Goal: Task Accomplishment & Management: Manage account settings

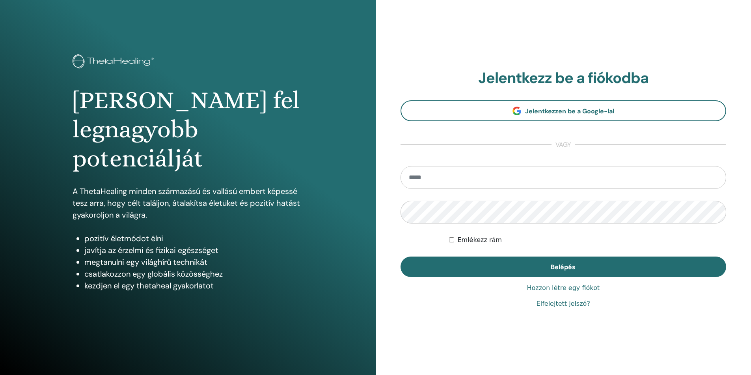
click at [464, 185] on input "email" at bounding box center [563, 177] width 326 height 23
type input "**********"
click at [400, 257] on button "Belépés" at bounding box center [563, 267] width 326 height 20
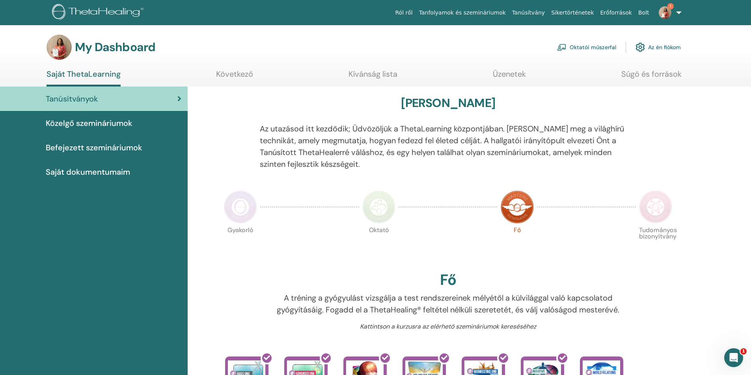
click at [82, 149] on span "Befejezett szemináriumok" at bounding box center [94, 148] width 97 height 12
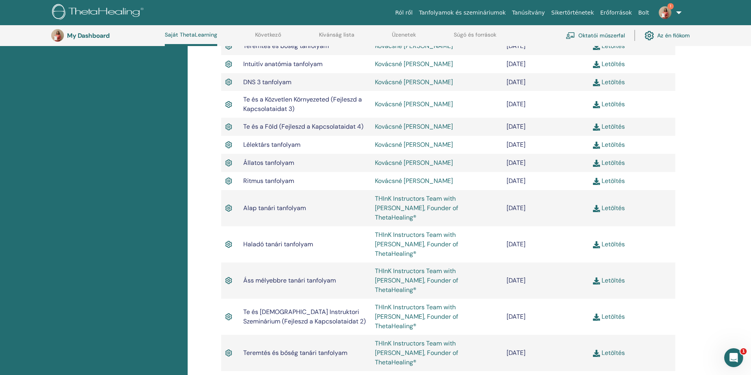
scroll to position [415, 0]
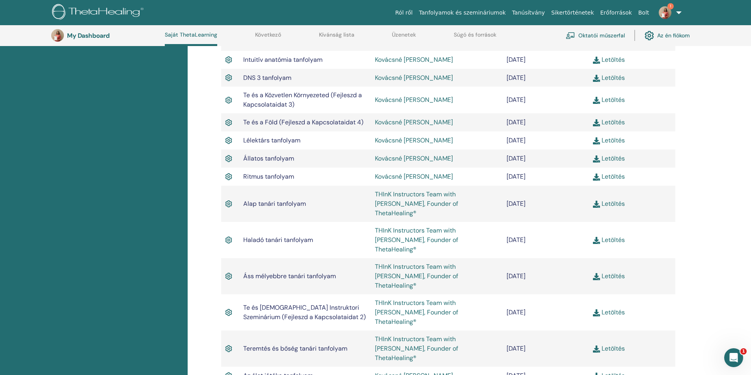
click at [614, 345] on link "Letöltés" at bounding box center [609, 349] width 32 height 8
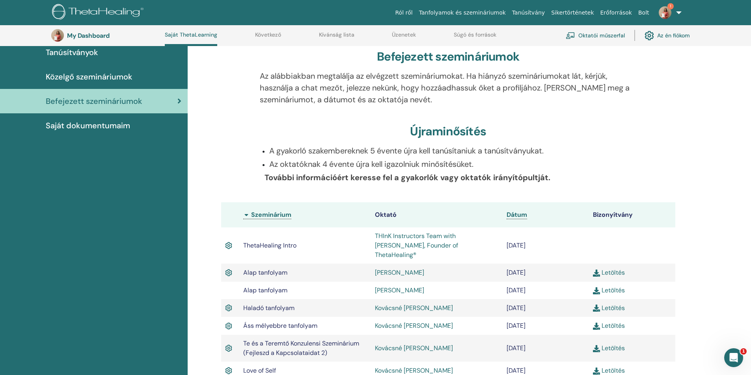
scroll to position [0, 0]
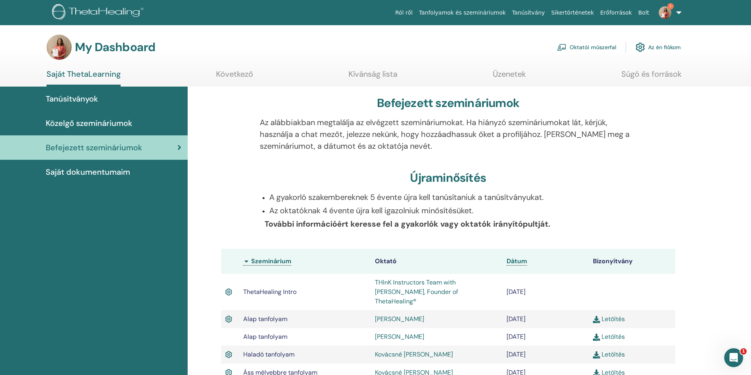
click at [598, 46] on link "Oktatói műszerfal" at bounding box center [586, 47] width 59 height 17
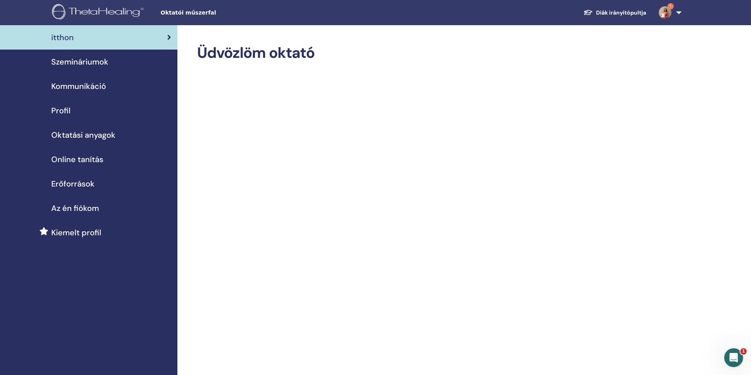
click at [94, 65] on span "Szemináriumok" at bounding box center [79, 62] width 57 height 12
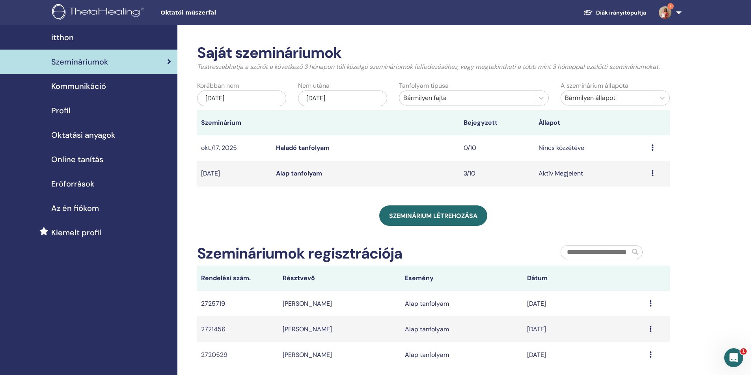
click at [312, 175] on link "Alap tanfolyam" at bounding box center [299, 173] width 46 height 8
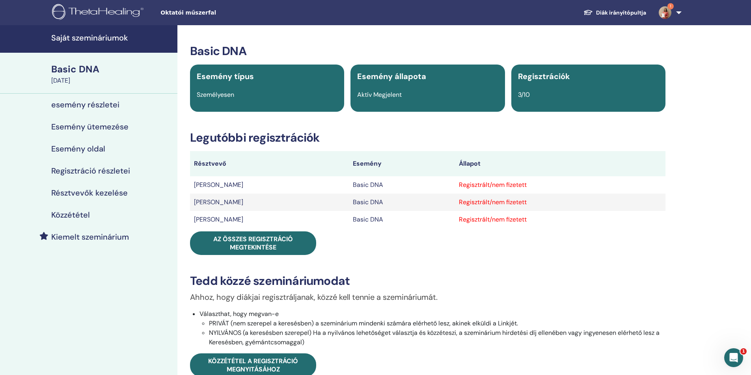
click at [482, 186] on div "Regisztrált/nem fizetett" at bounding box center [560, 184] width 203 height 9
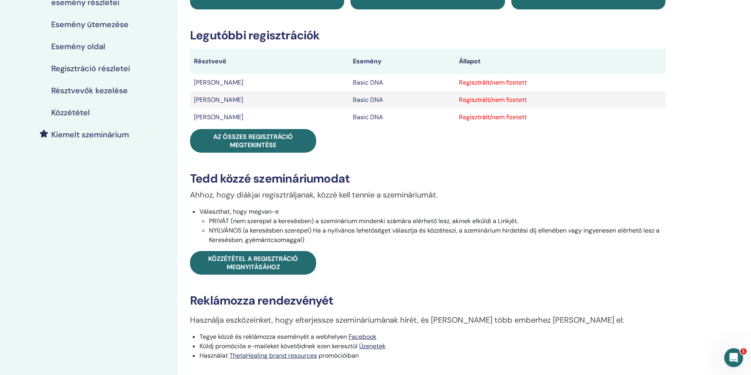
scroll to position [118, 0]
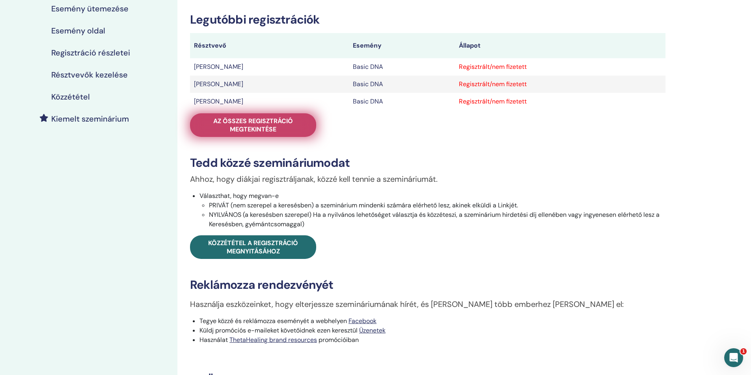
click at [256, 125] on span "Az összes regisztráció megtekintése" at bounding box center [253, 125] width 106 height 17
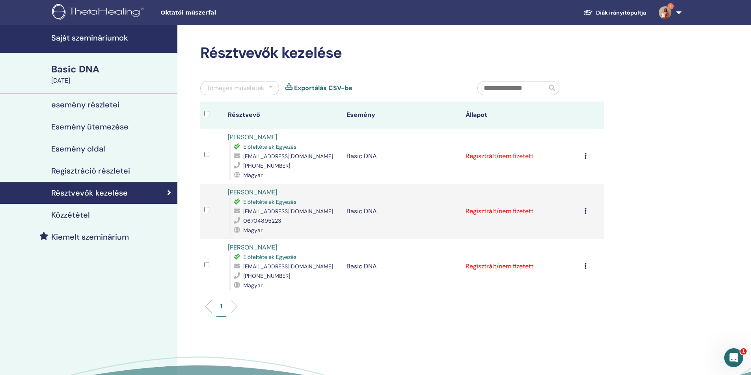
click at [584, 156] on icon at bounding box center [585, 156] width 2 height 6
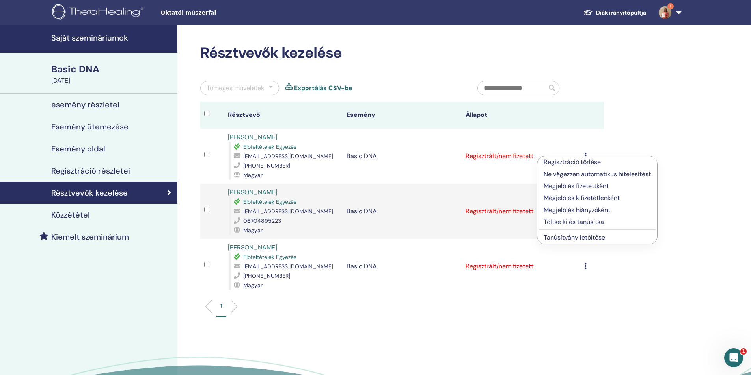
click at [594, 182] on p "Megjelölés fizetettként" at bounding box center [596, 186] width 107 height 9
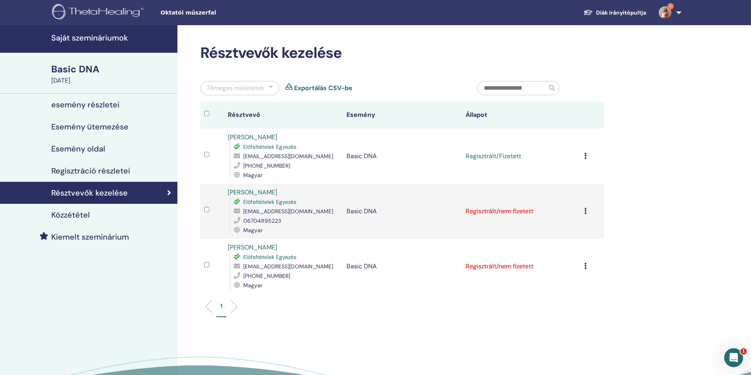
click at [586, 211] on icon at bounding box center [585, 211] width 2 height 6
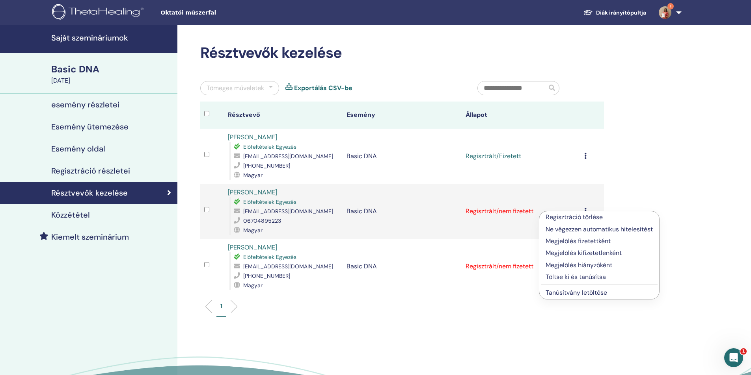
click at [578, 241] on p "Megjelölés fizetettként" at bounding box center [598, 241] width 107 height 9
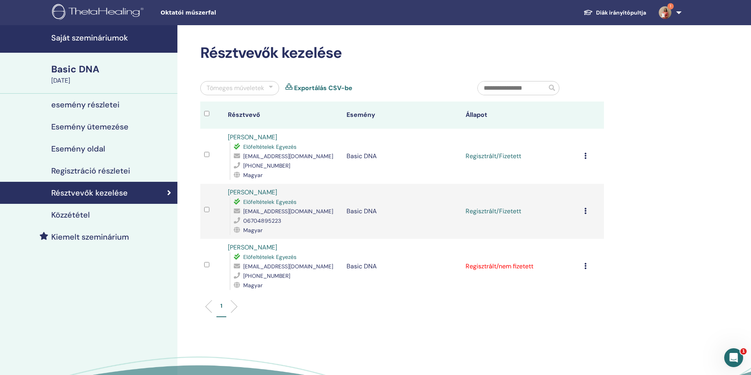
click at [584, 267] on icon at bounding box center [585, 266] width 2 height 6
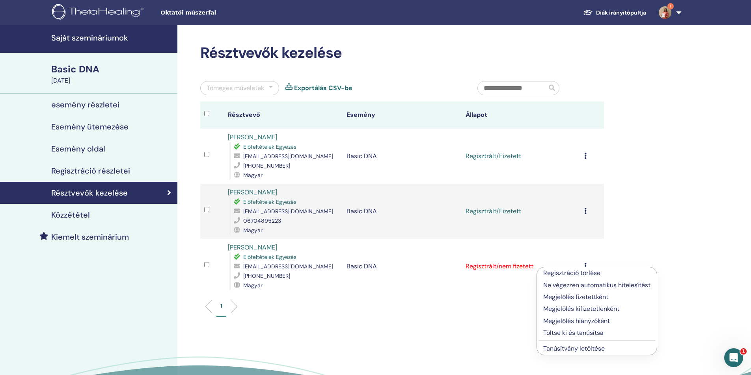
click at [576, 297] on p "Megjelölés fizetettként" at bounding box center [596, 297] width 107 height 9
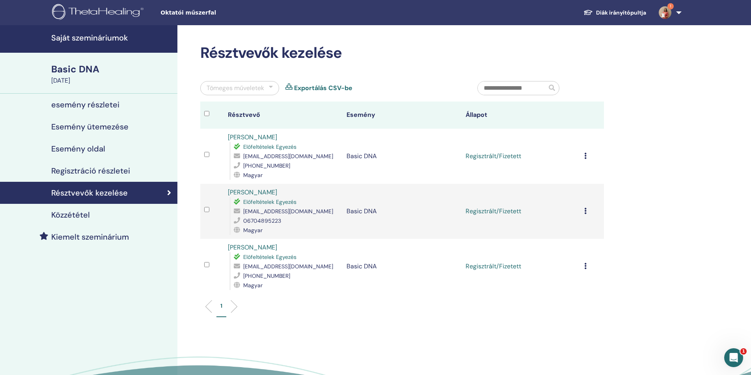
click at [584, 156] on icon at bounding box center [585, 156] width 2 height 6
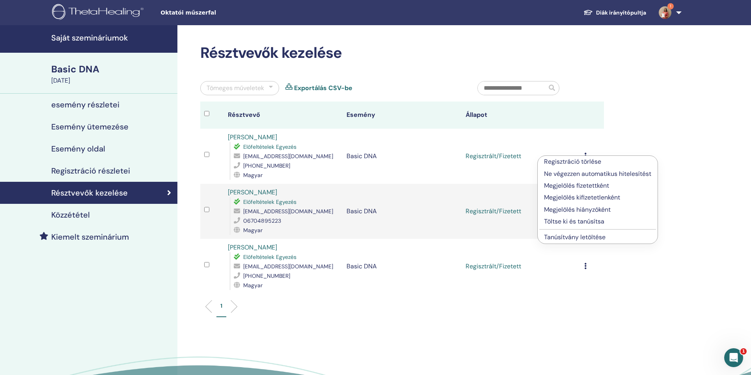
click at [574, 238] on link "Tanúsítvány letöltése" at bounding box center [574, 237] width 61 height 8
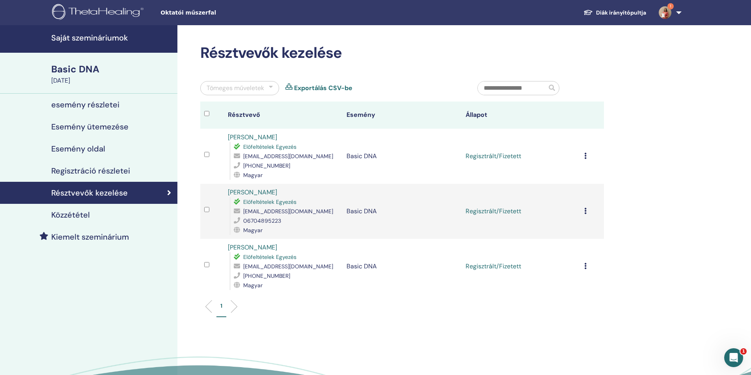
click at [586, 209] on icon at bounding box center [585, 211] width 2 height 6
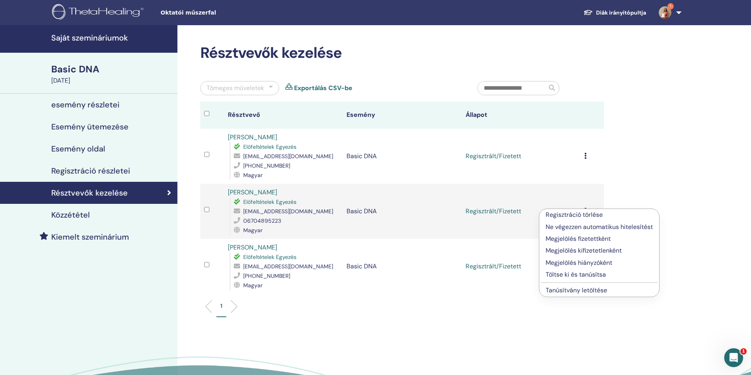
click at [592, 290] on link "Tanúsítvány letöltése" at bounding box center [575, 290] width 61 height 8
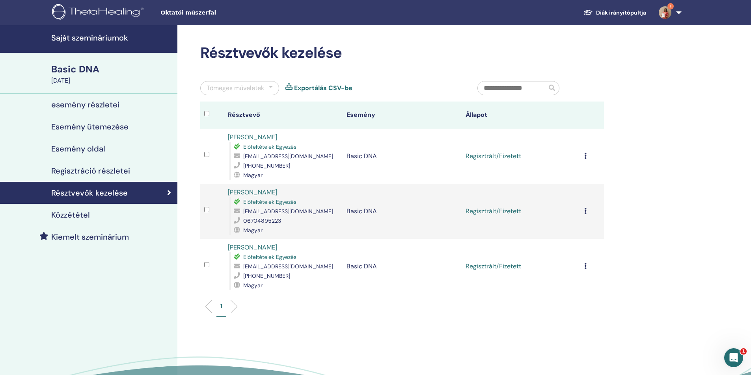
click at [585, 268] on icon at bounding box center [585, 266] width 2 height 6
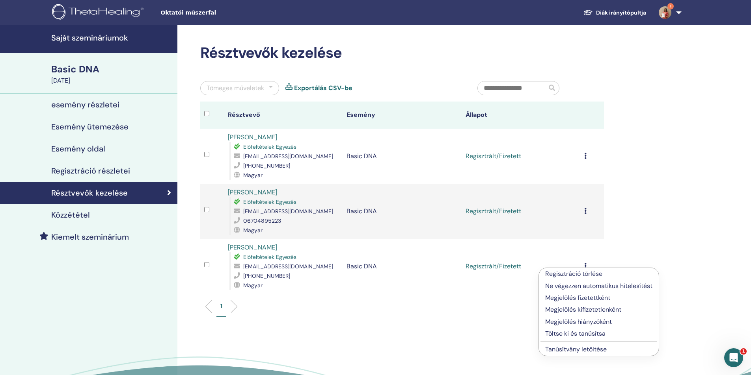
click at [587, 348] on link "Tanúsítvány letöltése" at bounding box center [575, 350] width 61 height 8
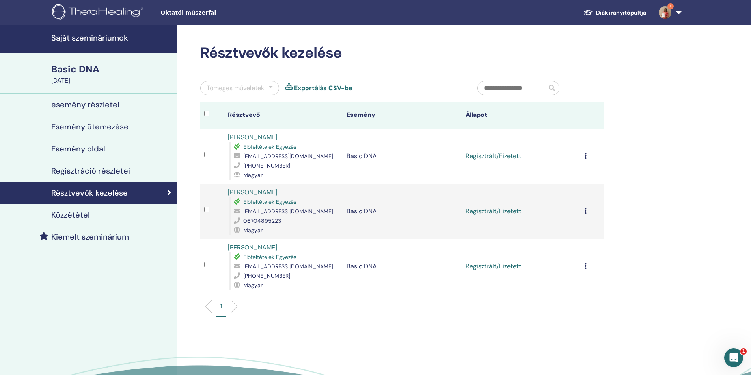
click at [110, 174] on h4 "Regisztráció részletei" at bounding box center [90, 170] width 79 height 9
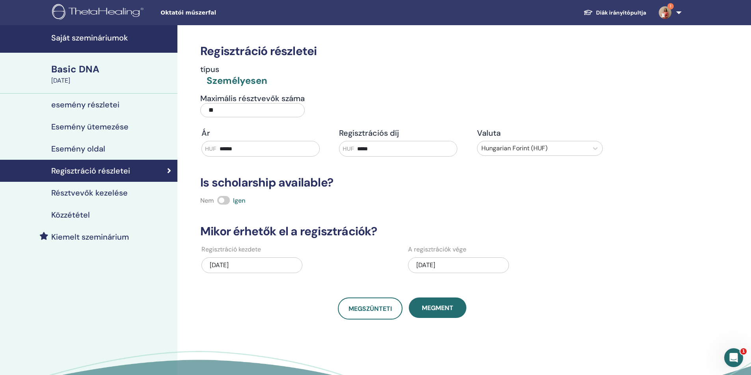
click at [100, 151] on h4 "Esemény oldal" at bounding box center [78, 148] width 54 height 9
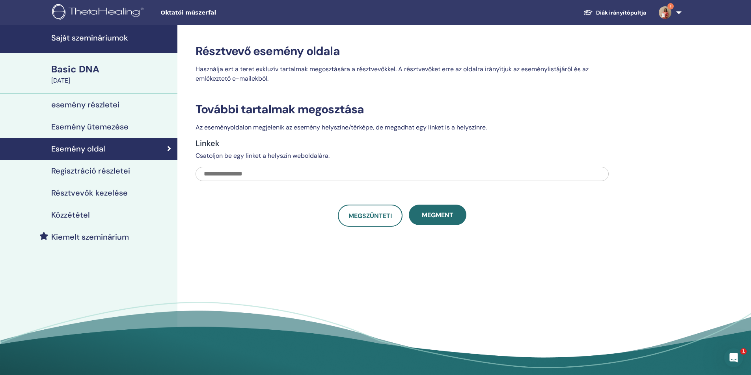
click at [78, 73] on div "Basic DNA" at bounding box center [111, 69] width 121 height 13
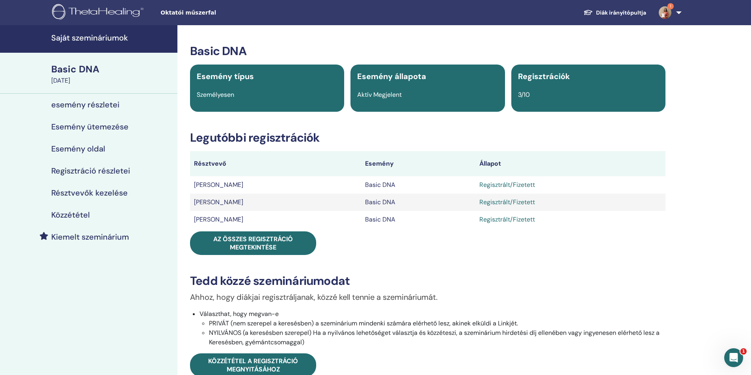
click at [82, 106] on h4 "esemény részletei" at bounding box center [85, 104] width 68 height 9
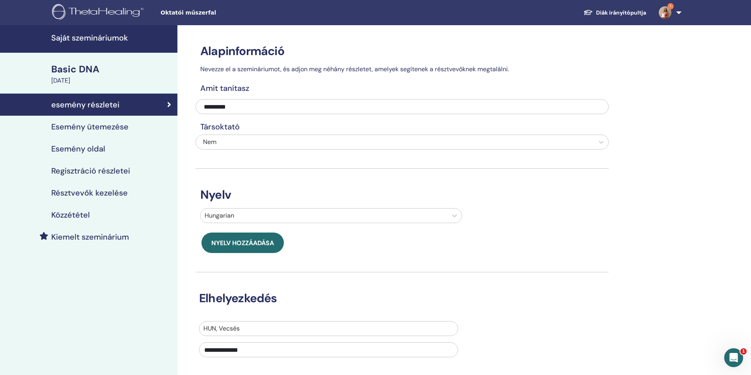
click at [667, 12] on img at bounding box center [664, 12] width 13 height 13
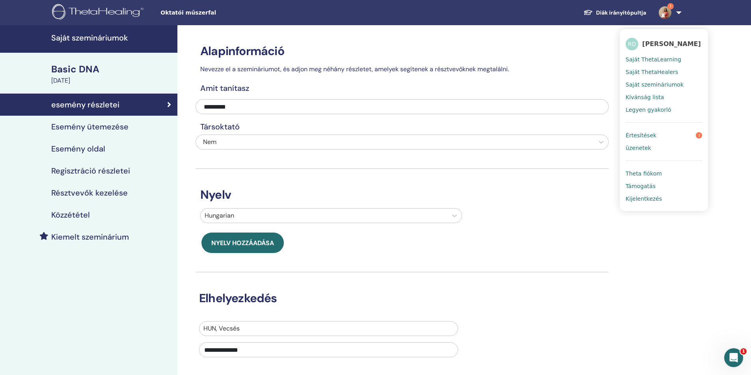
click at [645, 134] on span "Értesítések" at bounding box center [640, 135] width 31 height 7
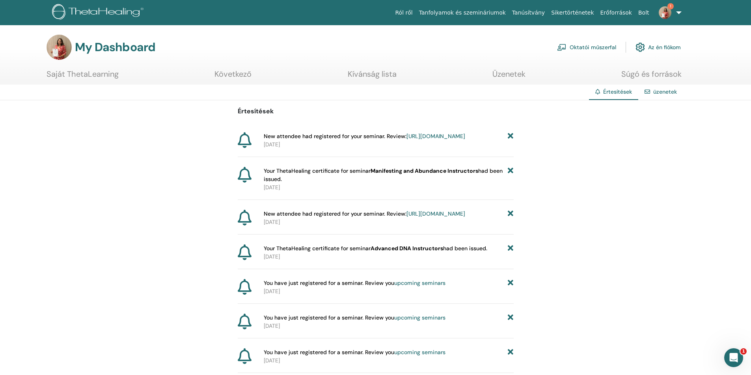
click at [406, 140] on link "https://member.thetahealing.com/instructor/seminar/375104/attendees" at bounding box center [435, 136] width 59 height 7
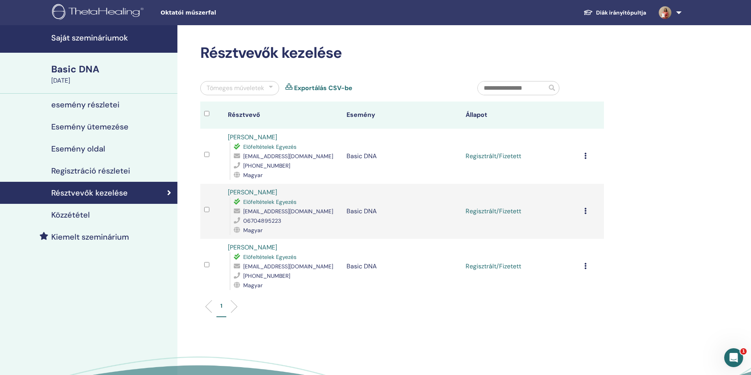
click at [673, 12] on span at bounding box center [664, 12] width 19 height 6
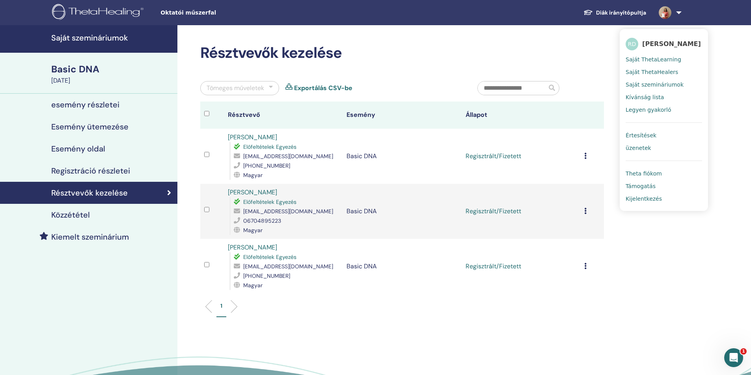
click at [637, 199] on span "Kijelentkezés" at bounding box center [643, 198] width 36 height 7
